Goal: Contribute content

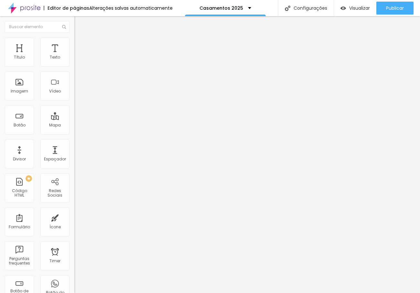
click at [74, 56] on span "Trocar imagem" at bounding box center [91, 52] width 35 height 5
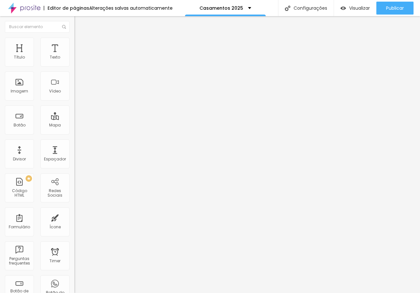
click at [74, 56] on span "Trocar imagem" at bounding box center [91, 52] width 35 height 5
click at [114, 292] on div at bounding box center [210, 297] width 420 height 0
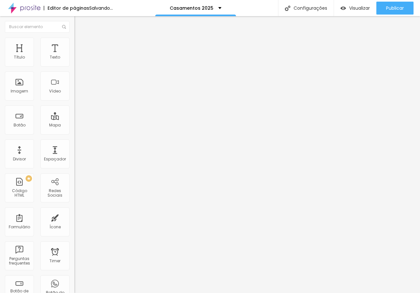
click at [74, 56] on span "Trocar imagem" at bounding box center [91, 52] width 35 height 5
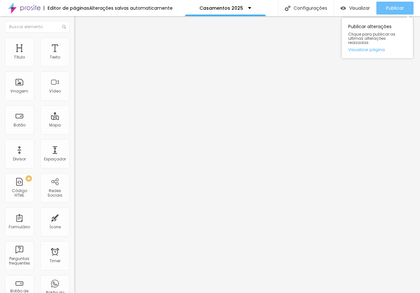
click at [394, 10] on span "Publicar" at bounding box center [395, 7] width 18 height 5
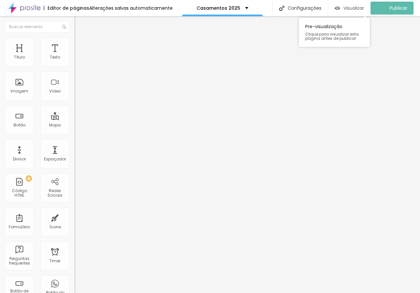
click at [350, 10] on span "Visualizar" at bounding box center [353, 7] width 21 height 5
